Goal: Task Accomplishment & Management: Manage account settings

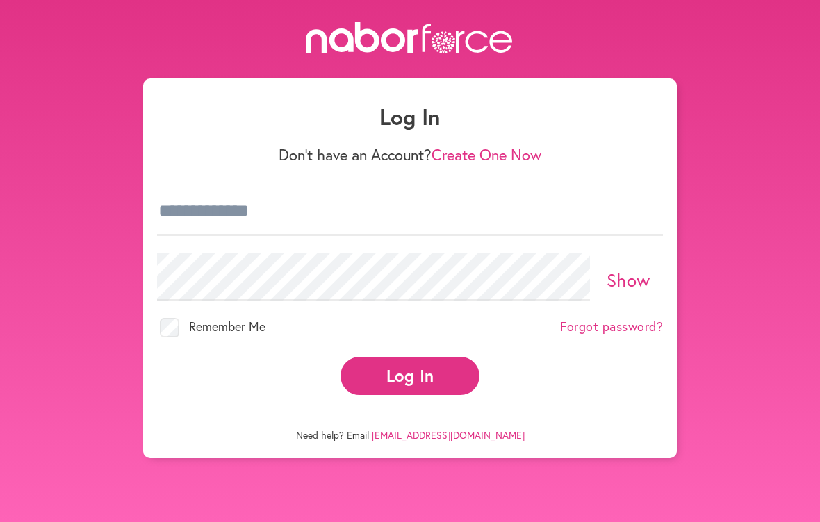
click at [404, 379] on button "Log In" at bounding box center [409, 376] width 139 height 38
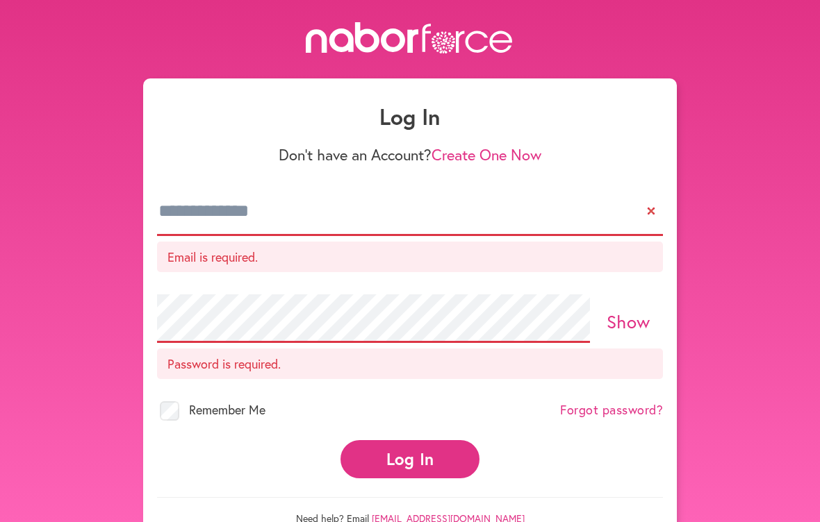
click at [320, 226] on input "email" at bounding box center [410, 212] width 506 height 49
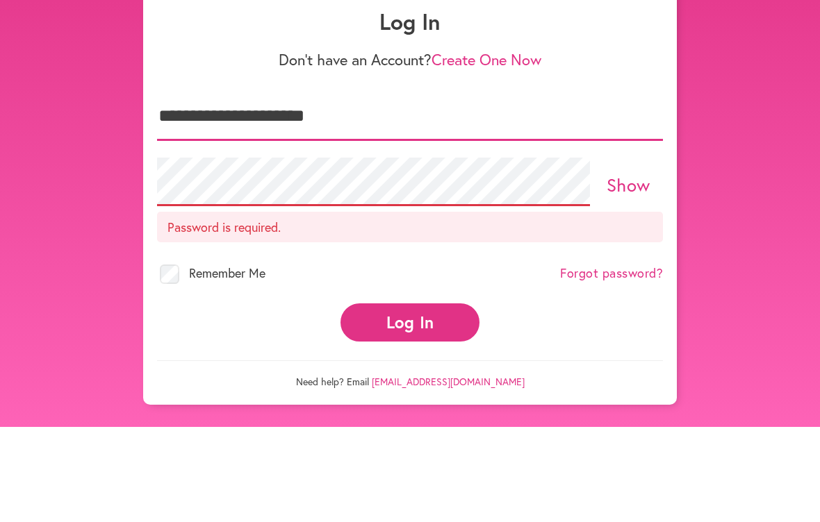
type input "**********"
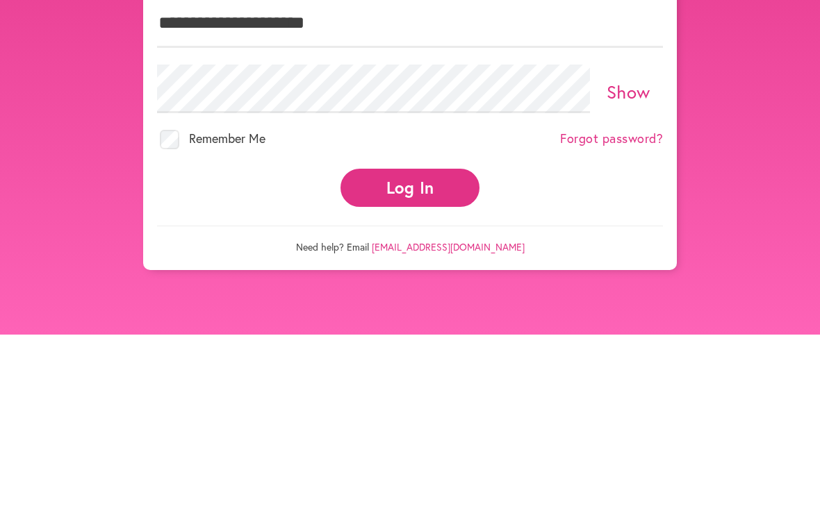
click at [409, 357] on button "Log In" at bounding box center [409, 376] width 139 height 38
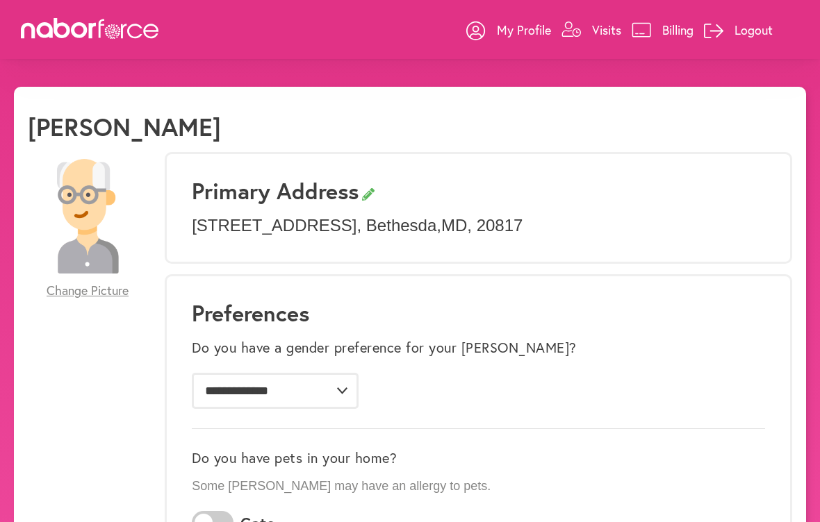
click at [509, 30] on p "My Profile" at bounding box center [524, 30] width 54 height 17
click at [592, 33] on p "Visits" at bounding box center [606, 30] width 29 height 17
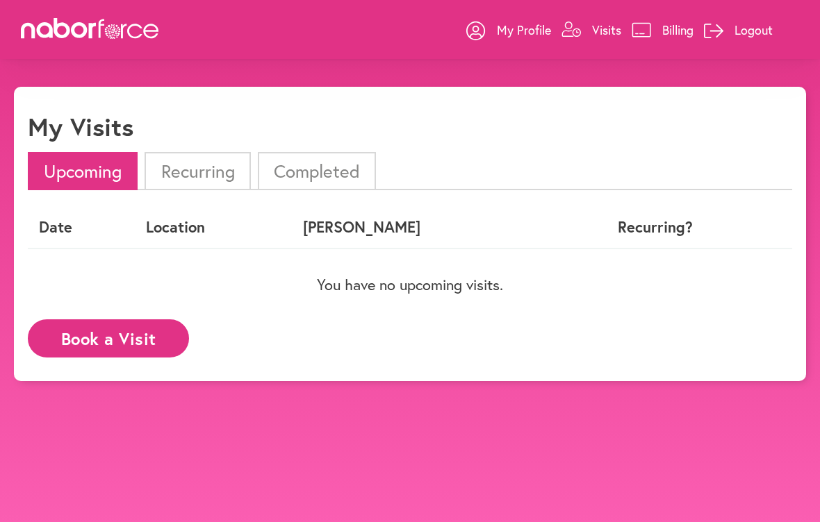
click at [148, 338] on button "Book a Visit" at bounding box center [108, 339] width 161 height 38
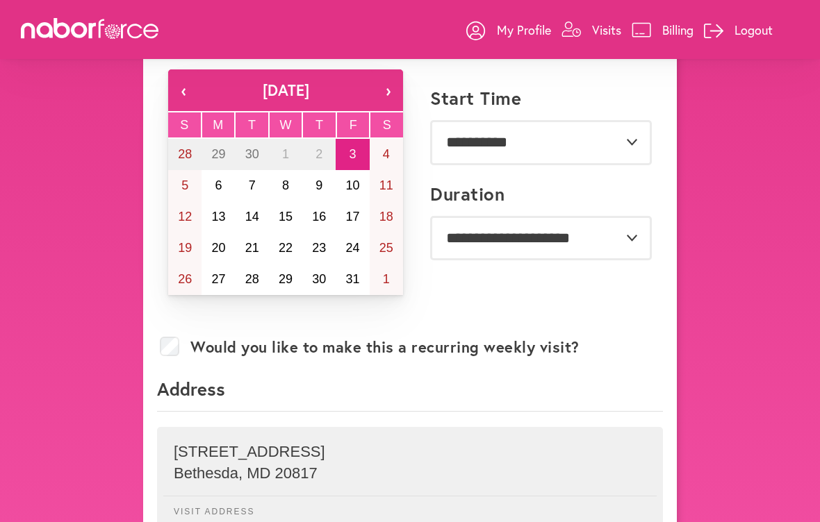
scroll to position [108, 0]
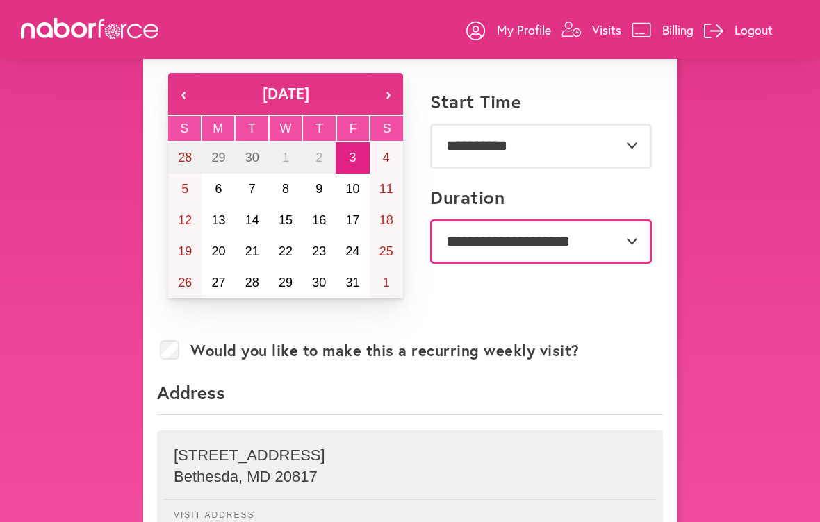
click at [584, 242] on select "**********" at bounding box center [541, 242] width 222 height 44
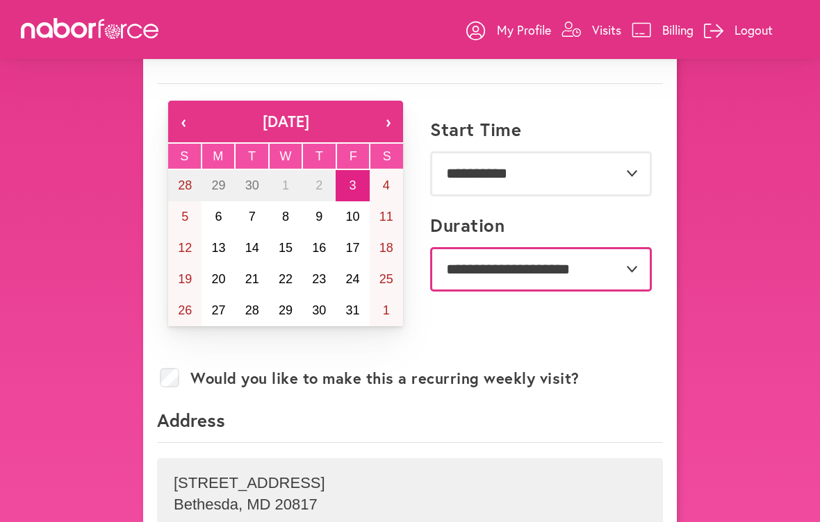
scroll to position [85, 0]
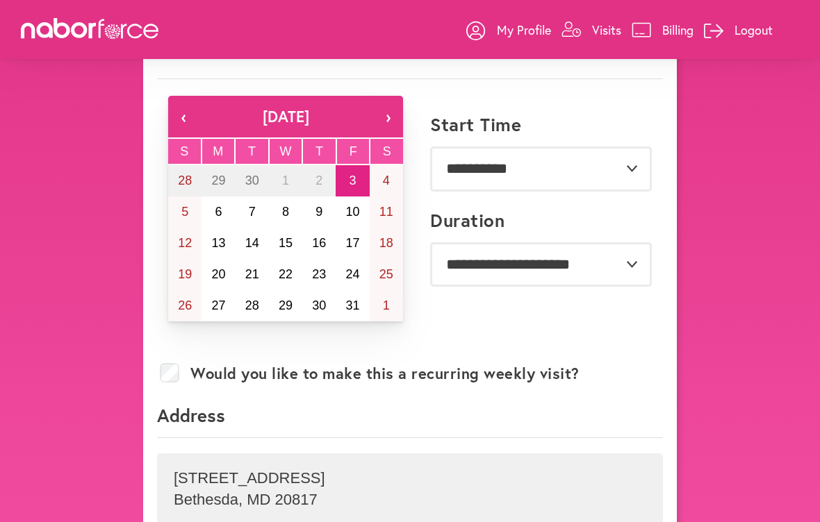
click at [679, 25] on p "Billing" at bounding box center [677, 30] width 31 height 17
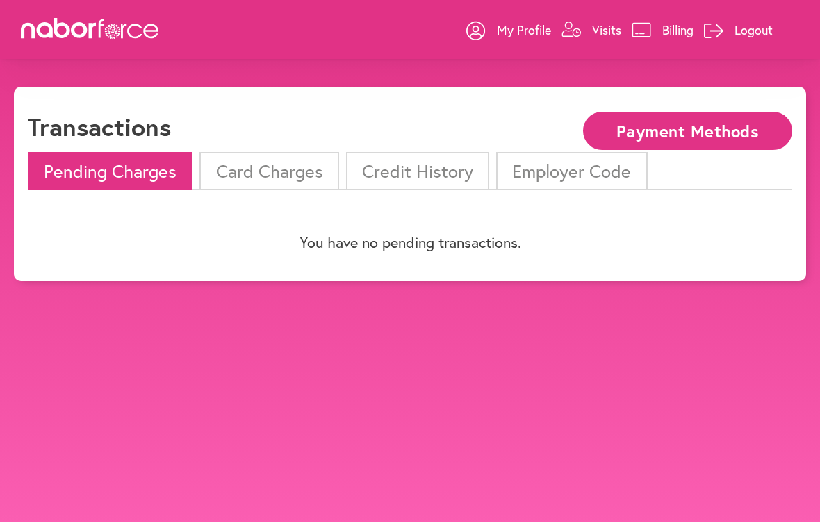
click at [759, 22] on p "Logout" at bounding box center [753, 30] width 38 height 17
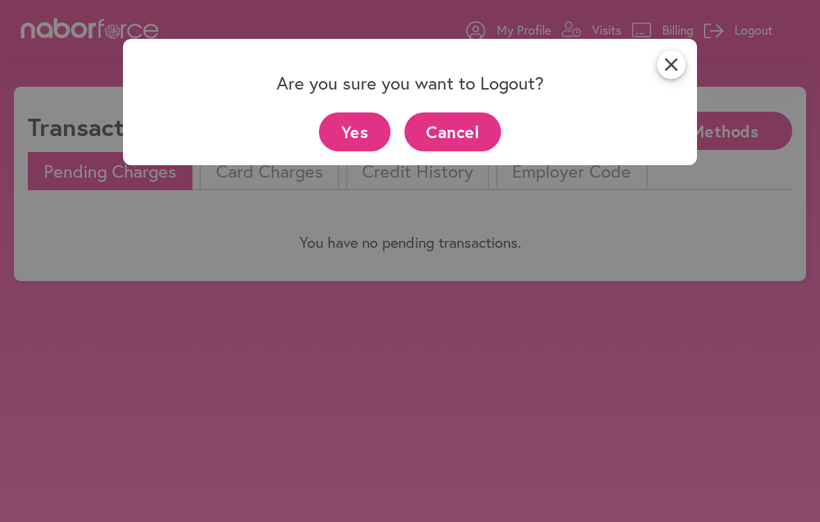
click at [358, 122] on button "Yes" at bounding box center [355, 132] width 72 height 38
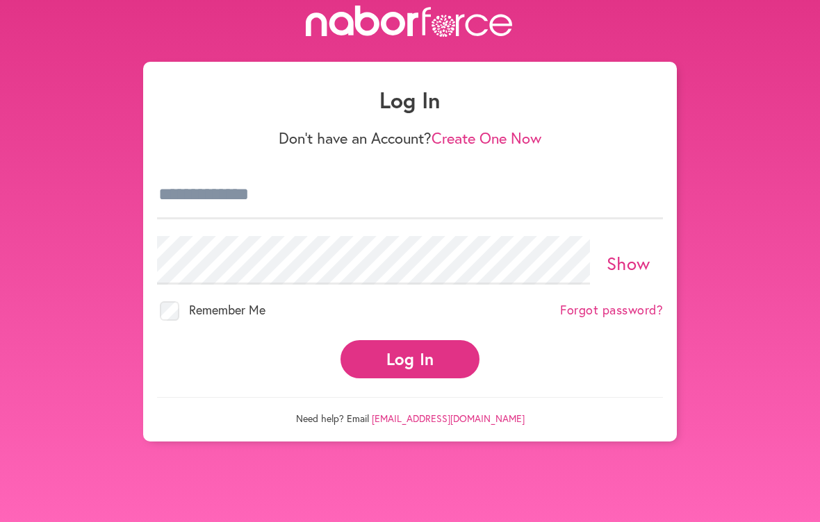
scroll to position [17, 0]
